Goal: Information Seeking & Learning: Check status

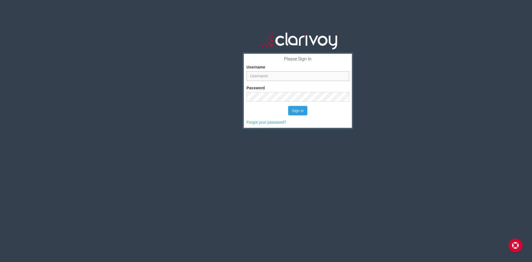
click at [290, 77] on input "Username" at bounding box center [298, 76] width 102 height 10
click at [292, 77] on input "Username" at bounding box center [298, 76] width 102 height 10
type input "rmickel"
click at [288, 106] on button "Sign in" at bounding box center [297, 110] width 19 height 9
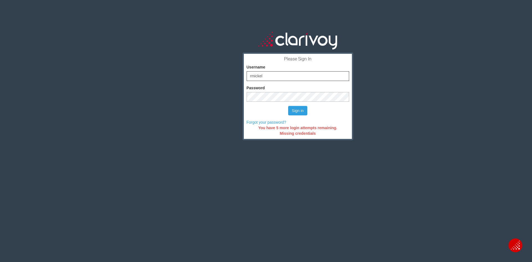
click at [288, 106] on button "Sign in" at bounding box center [297, 110] width 19 height 9
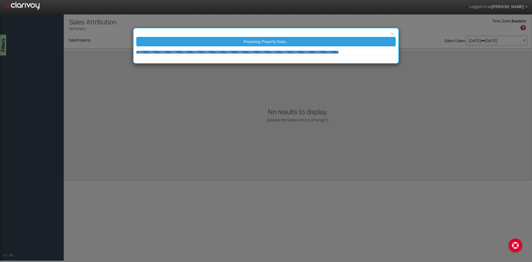
select select "object:37"
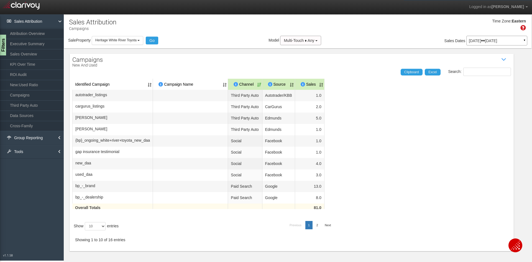
click at [487, 37] on div "[DATE] [DATE] ▼" at bounding box center [496, 41] width 61 height 10
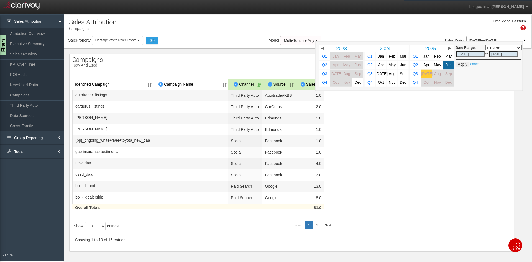
click at [421, 75] on span "[DATE]" at bounding box center [427, 73] width 12 height 4
select select ","
type input "[DATE]"
click at [422, 75] on span "[DATE]" at bounding box center [427, 73] width 12 height 4
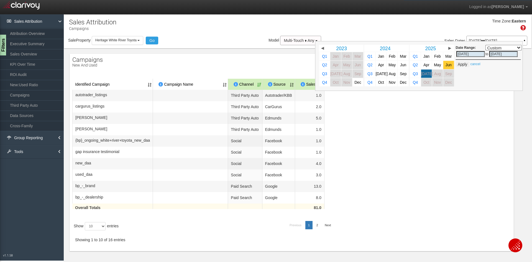
click at [448, 66] on link "Jun" at bounding box center [448, 65] width 11 height 8
select select ","
type input "[DATE]"
click at [496, 85] on div "Date Range: Custom Yesterday This Week Last Week This Month Last Month This Qua…" at bounding box center [419, 66] width 208 height 50
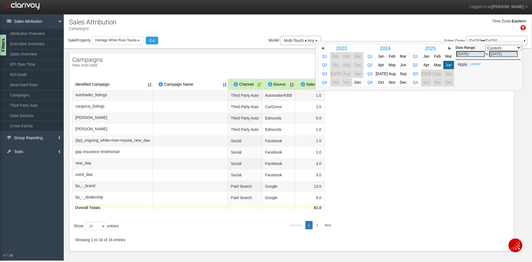
click at [475, 110] on table "Identified Campaign Campaign Name Dealer/Vendor Channel Source Sales autotrader…" at bounding box center [291, 148] width 438 height 138
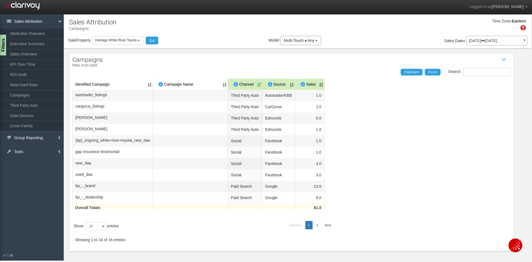
click at [486, 44] on div "Jun 01, 2025 Jun 30, 2025 ▼" at bounding box center [496, 41] width 61 height 10
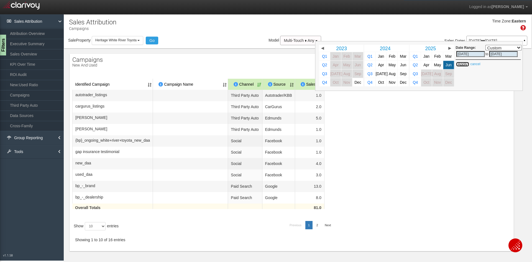
click at [460, 63] on button "Apply" at bounding box center [463, 64] width 14 height 6
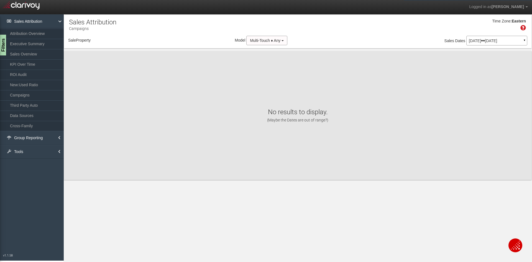
select select "object:237"
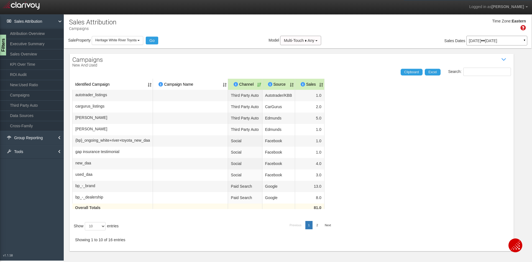
scroll to position [3, 0]
click at [99, 230] on select "10 25 50 100" at bounding box center [95, 226] width 21 height 8
select select "25"
click at [85, 230] on select "10 25 50 100" at bounding box center [95, 226] width 21 height 8
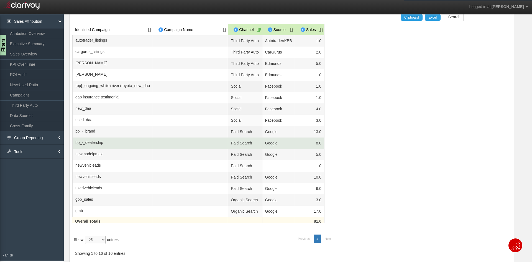
scroll to position [0, 0]
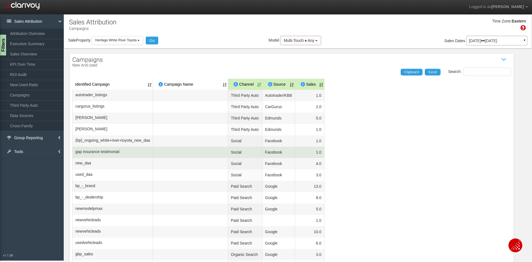
click at [119, 154] on span "gap insurance testimonial" at bounding box center [97, 152] width 44 height 6
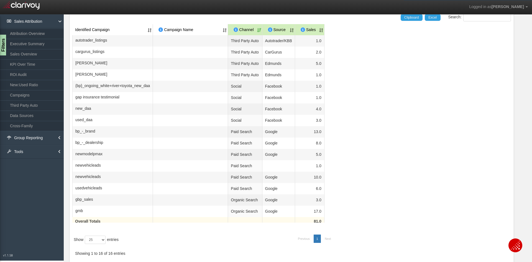
scroll to position [79, 0]
